Goal: Browse casually

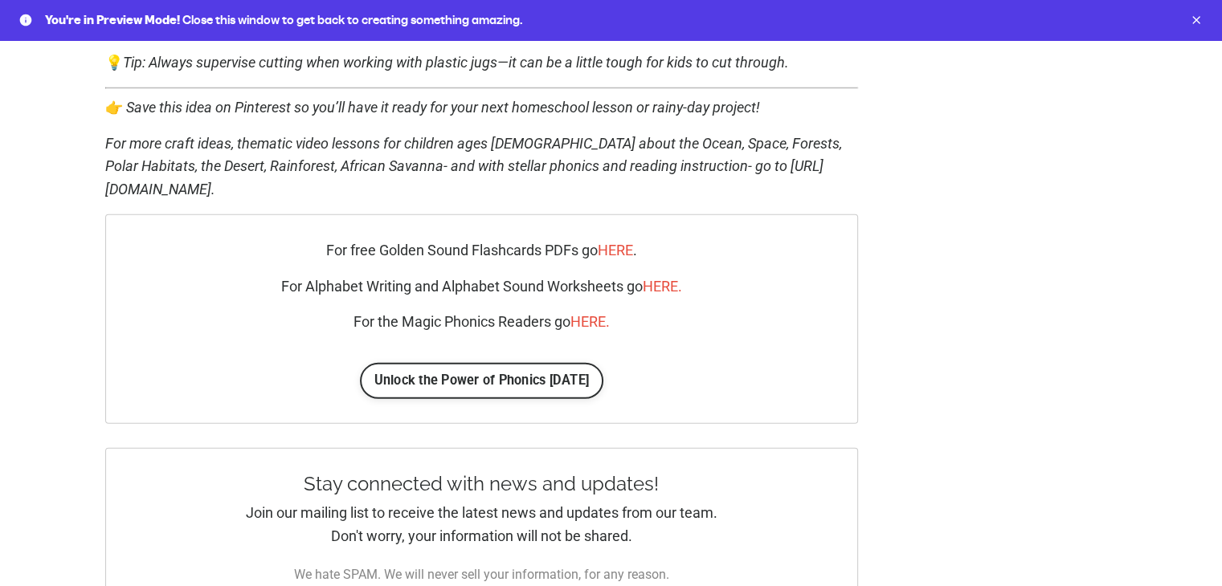
scroll to position [4645, 0]
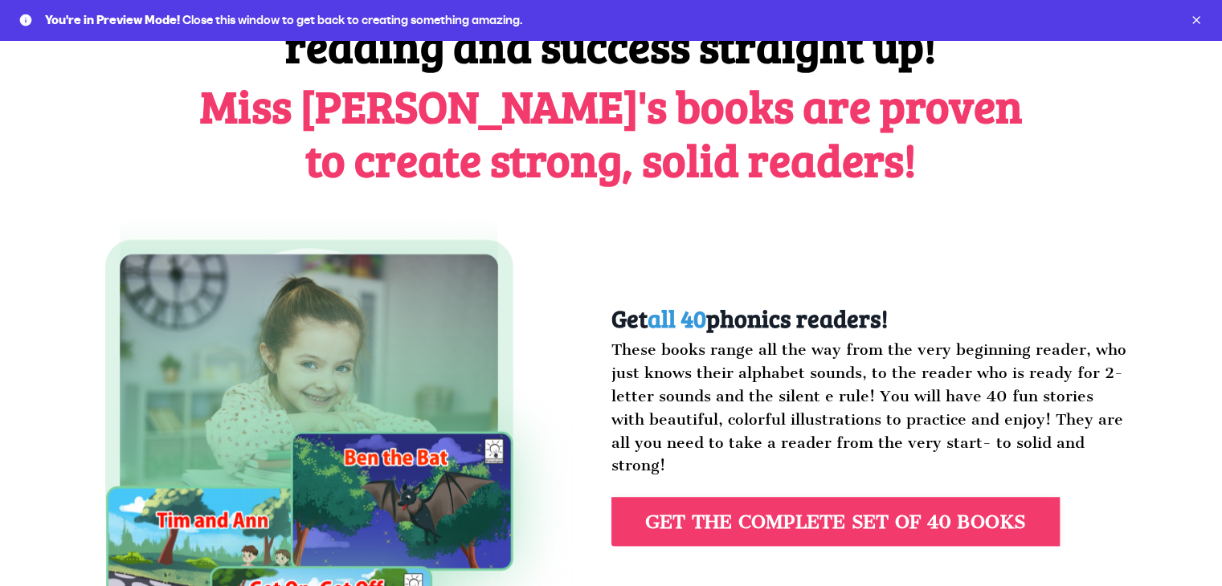
scroll to position [2731, 0]
